Goal: Register for event/course

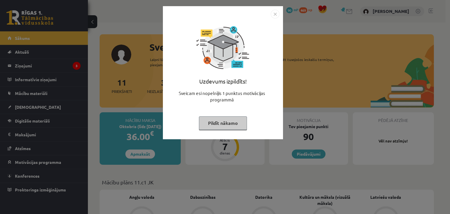
click at [276, 13] on img "Close" at bounding box center [275, 14] width 9 height 9
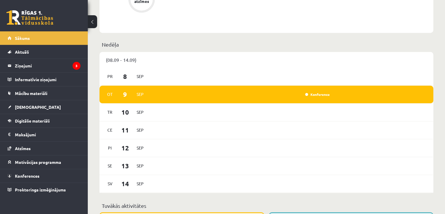
scroll to position [328, 0]
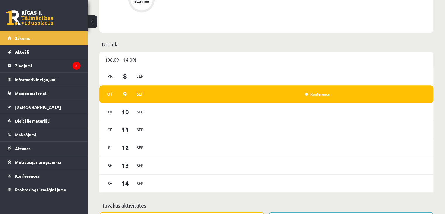
click at [312, 94] on link "Konference" at bounding box center [317, 94] width 25 height 5
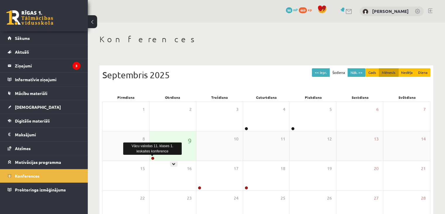
click at [152, 158] on link at bounding box center [153, 158] width 4 height 4
